Goal: Task Accomplishment & Management: Manage account settings

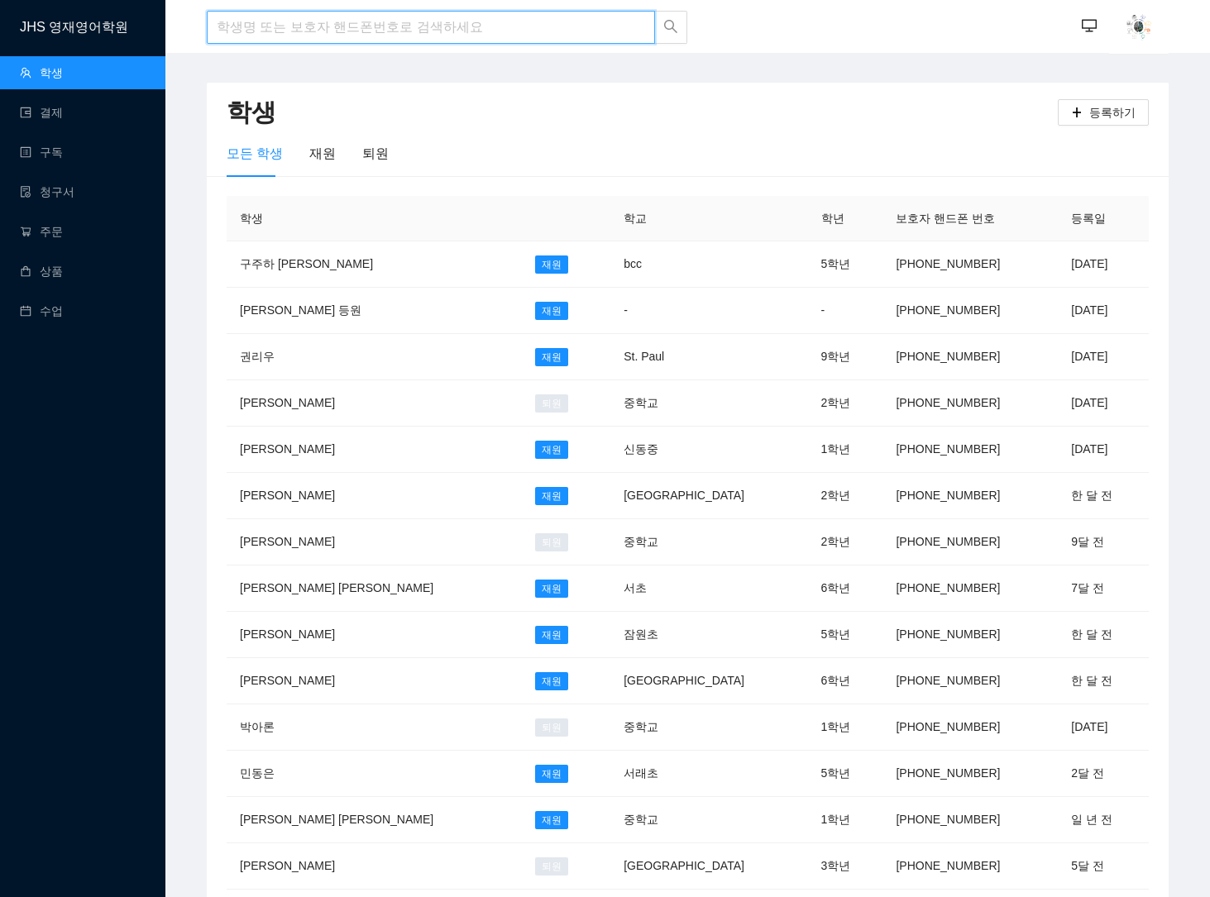
click at [346, 22] on input "search" at bounding box center [431, 27] width 448 height 33
type input "d"
type input "[PERSON_NAME]"
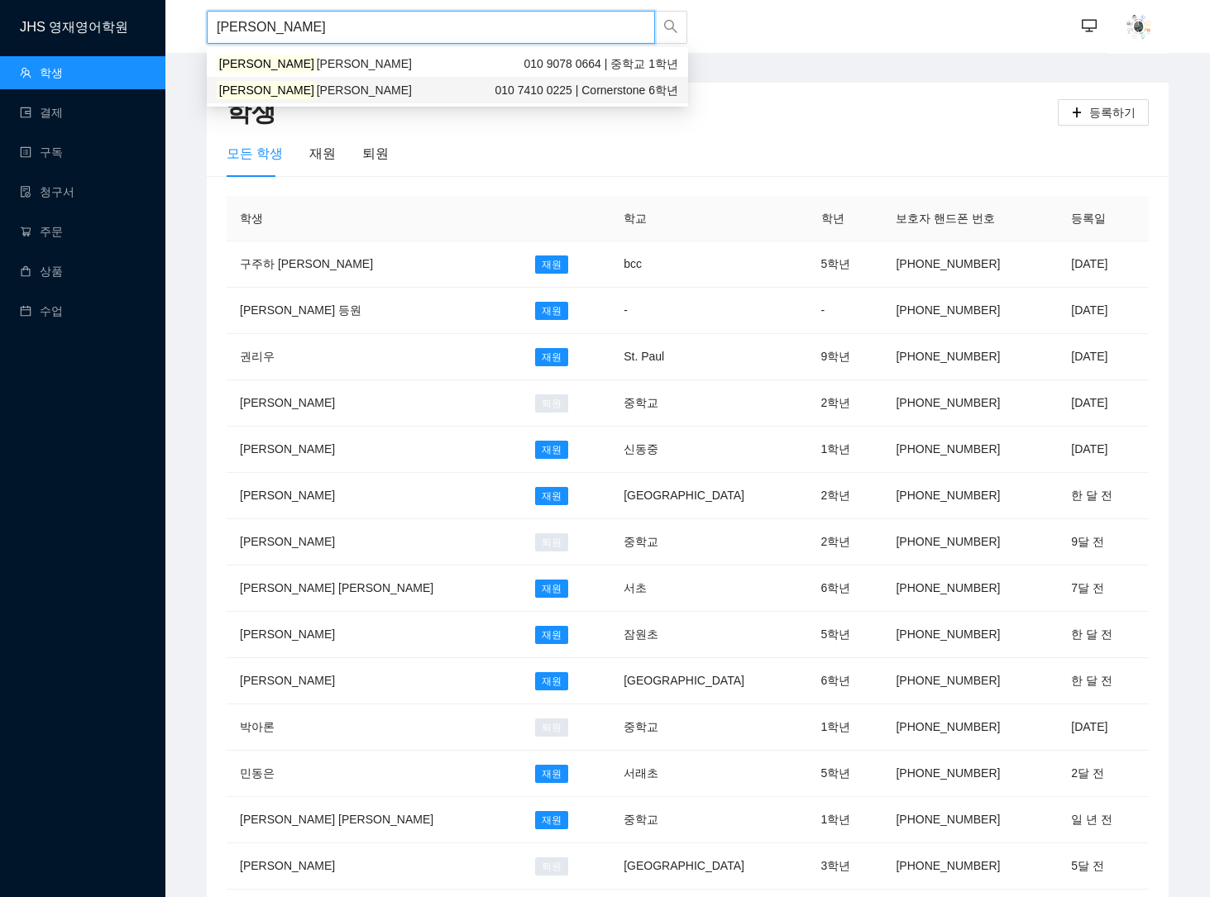
click at [254, 99] on div "[PERSON_NAME] [PERSON_NAME] 010 7410 0225 | Cornerstone 6학년" at bounding box center [447, 90] width 481 height 26
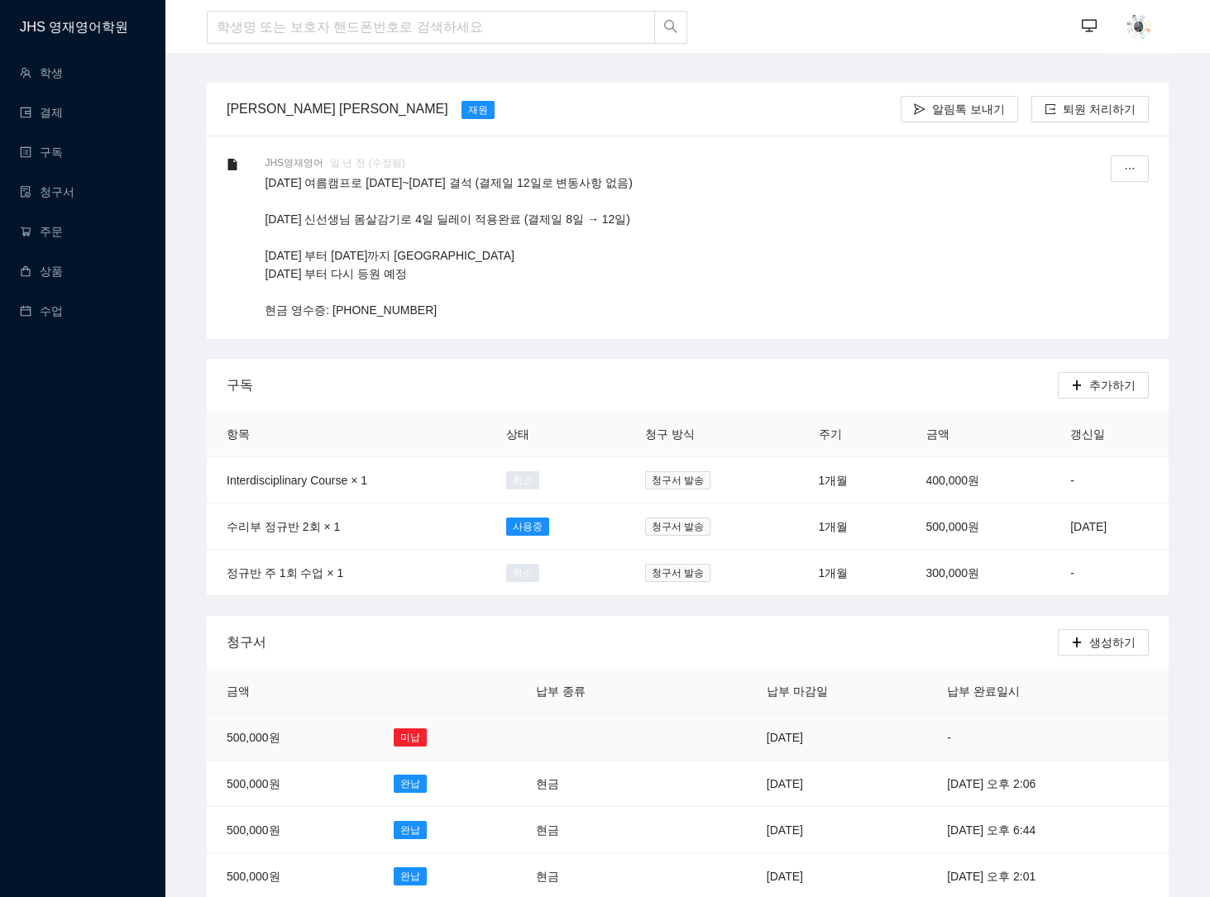
click at [747, 739] on td "[DATE]" at bounding box center [837, 738] width 180 height 46
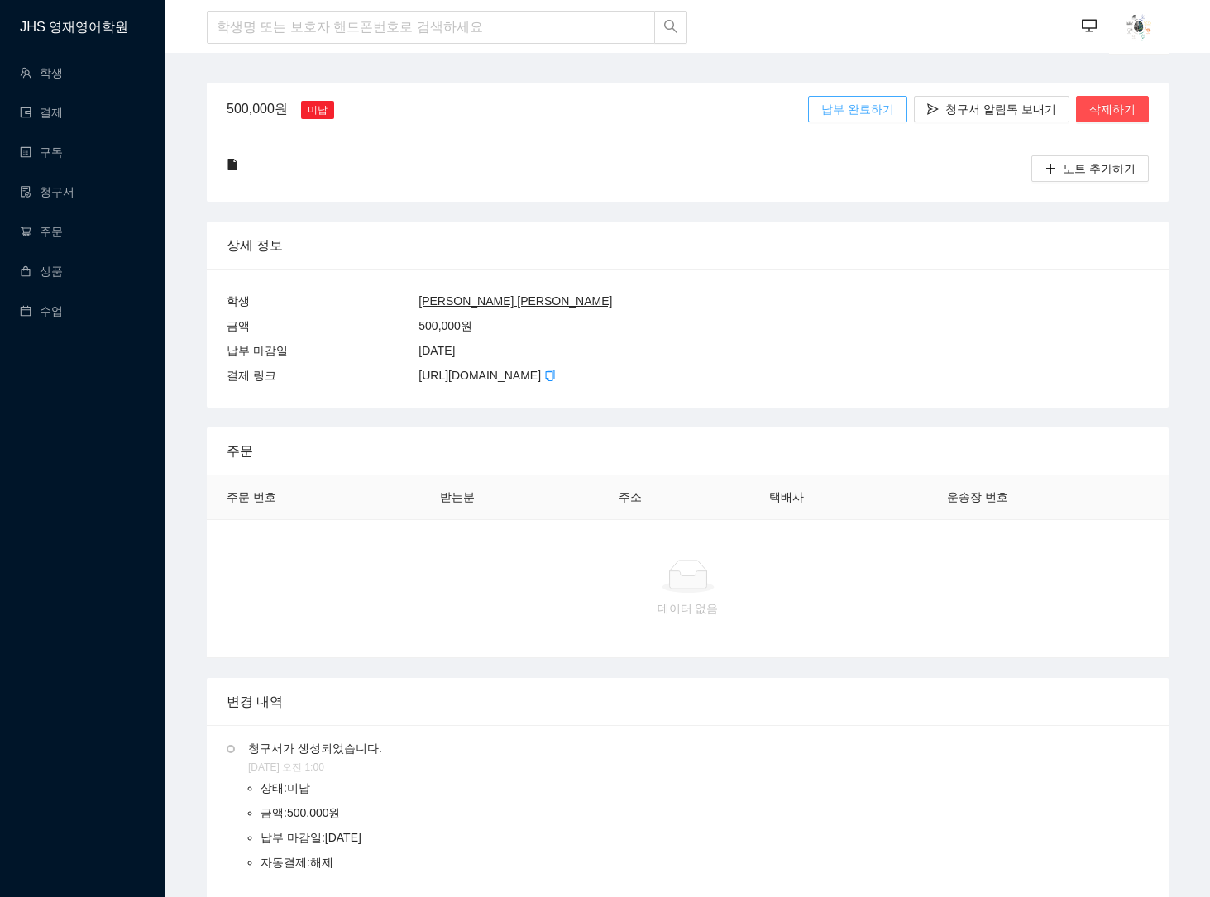
click at [867, 102] on span "납부 완료하기" at bounding box center [857, 109] width 73 height 18
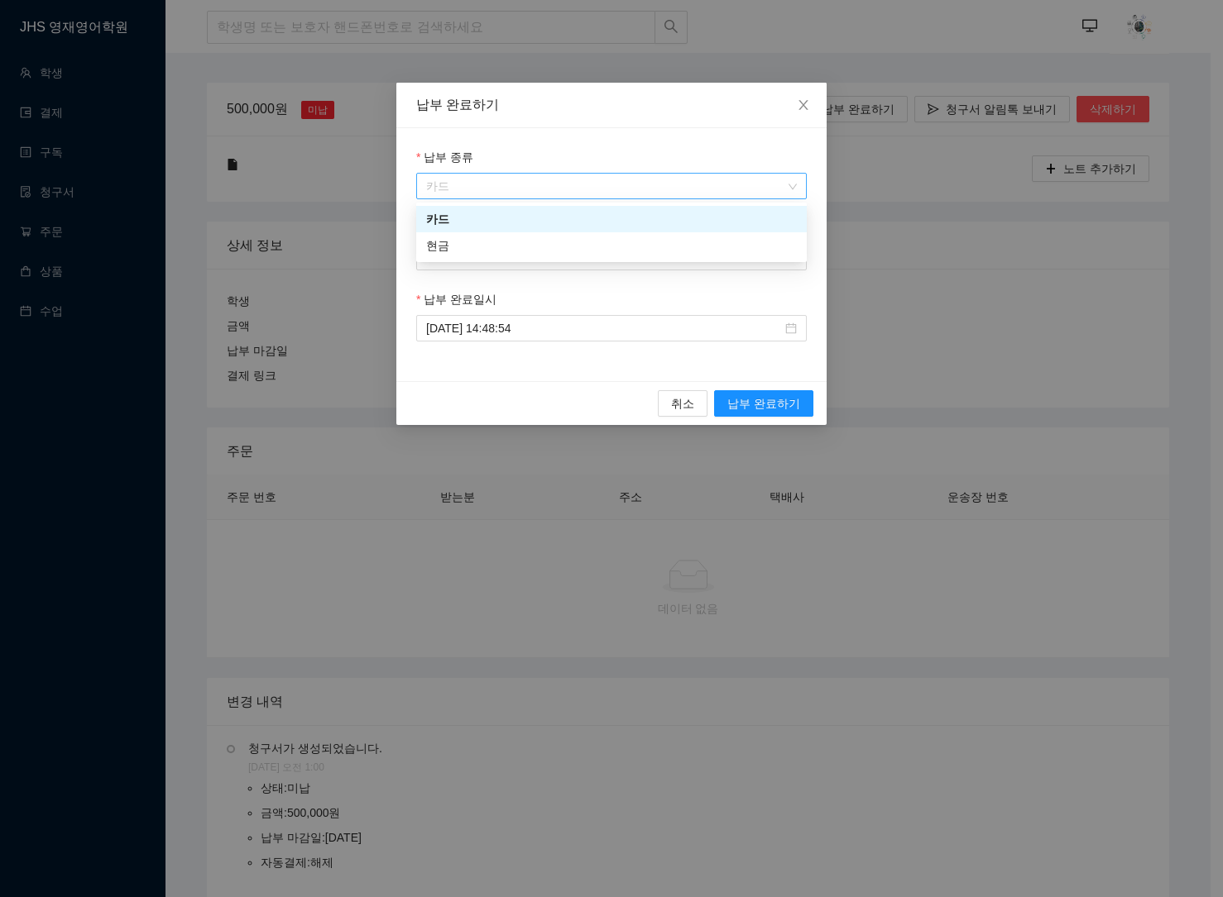
click at [625, 176] on span "카드" at bounding box center [611, 186] width 371 height 25
click at [503, 248] on div "현금" at bounding box center [611, 246] width 371 height 18
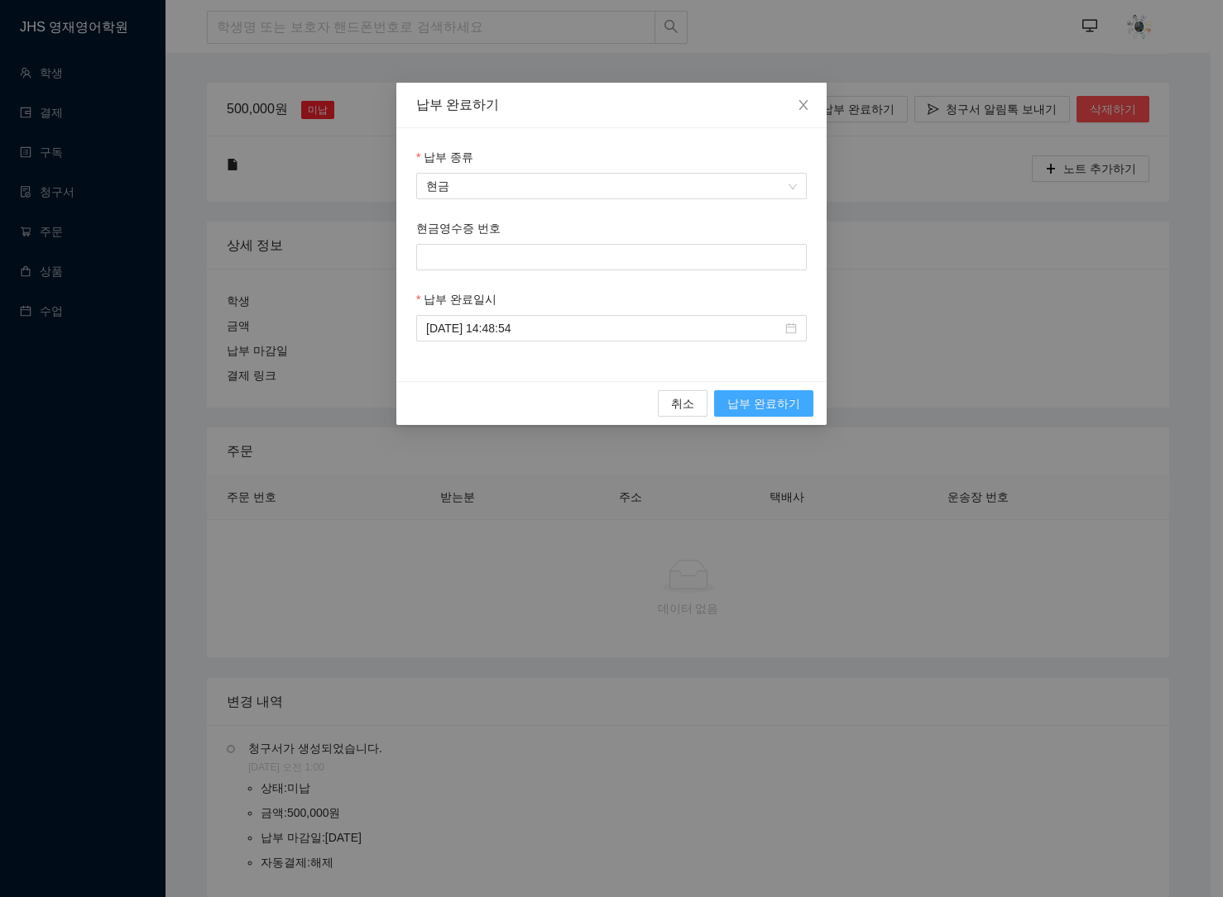
click at [785, 402] on span "납부 완료하기" at bounding box center [763, 404] width 73 height 18
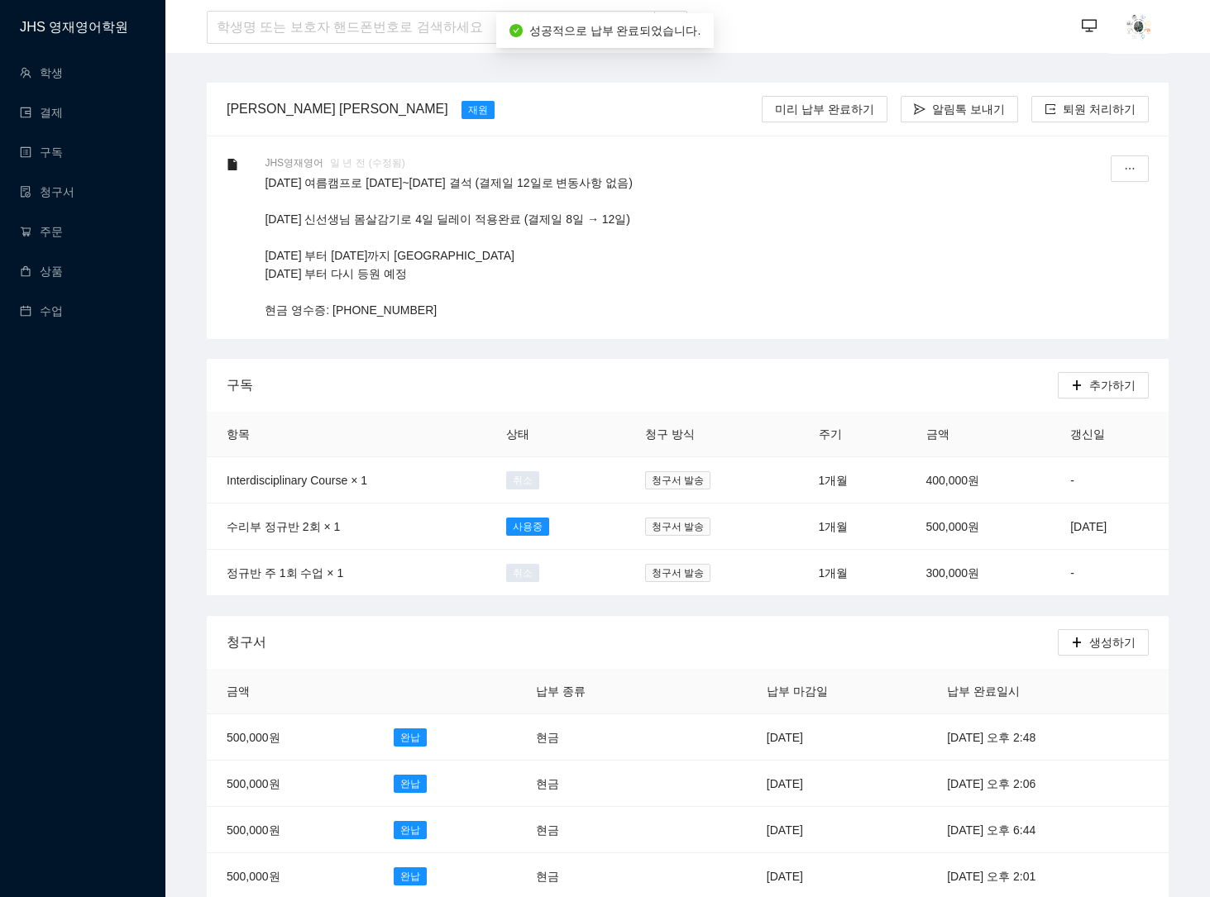
click at [402, 248] on p "[DATE] 여름캠프로 [DATE]~[DATE] 결석 (결제일 12일로 변동사항 없음) [DATE] 신선생님 몸살감기로 4일 딜레이 적용완료 …" at bounding box center [668, 247] width 807 height 146
click at [472, 285] on p "[DATE] 여름캠프로 [DATE]~[DATE] 결석 (결제일 12일로 변동사항 없음) [DATE] 신선생님 몸살감기로 4일 딜레이 적용완료 …" at bounding box center [668, 247] width 807 height 146
drag, startPoint x: 428, startPoint y: 310, endPoint x: 328, endPoint y: 315, distance: 101.0
click at [328, 314] on p "[DATE] 여름캠프로 [DATE]~[DATE] 결석 (결제일 12일로 변동사항 없음) [DATE] 신선생님 몸살감기로 4일 딜레이 적용완료 …" at bounding box center [668, 247] width 807 height 146
click at [557, 280] on p "[DATE] 여름캠프로 [DATE]~[DATE] 결석 (결제일 12일로 변동사항 없음) [DATE] 신선생님 몸살감기로 4일 딜레이 적용완료 …" at bounding box center [668, 247] width 807 height 146
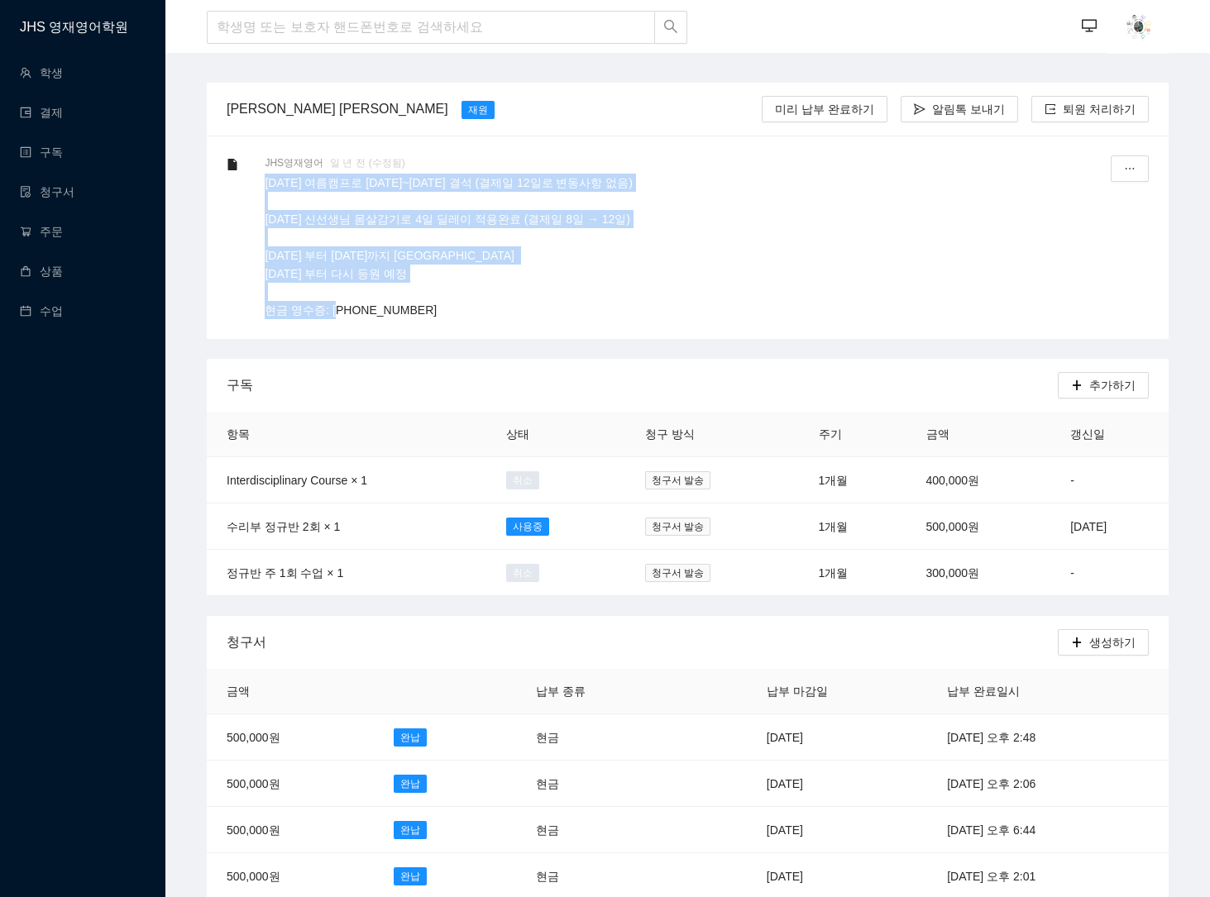
drag, startPoint x: 378, startPoint y: 269, endPoint x: 271, endPoint y: 170, distance: 145.2
click at [271, 170] on div "JHS영재영어 일 년 전 (수정됨) [DATE] 여름캠프로 [DATE]~[DATE] 결석 (결제일 12일로 변동사항 없음) [DATE] 신선생…" at bounding box center [668, 238] width 807 height 164
click at [461, 225] on p "[DATE] 여름캠프로 [DATE]~[DATE] 결석 (결제일 12일로 변동사항 없음) [DATE] 신선생님 몸살감기로 4일 딜레이 적용완료 …" at bounding box center [668, 247] width 807 height 146
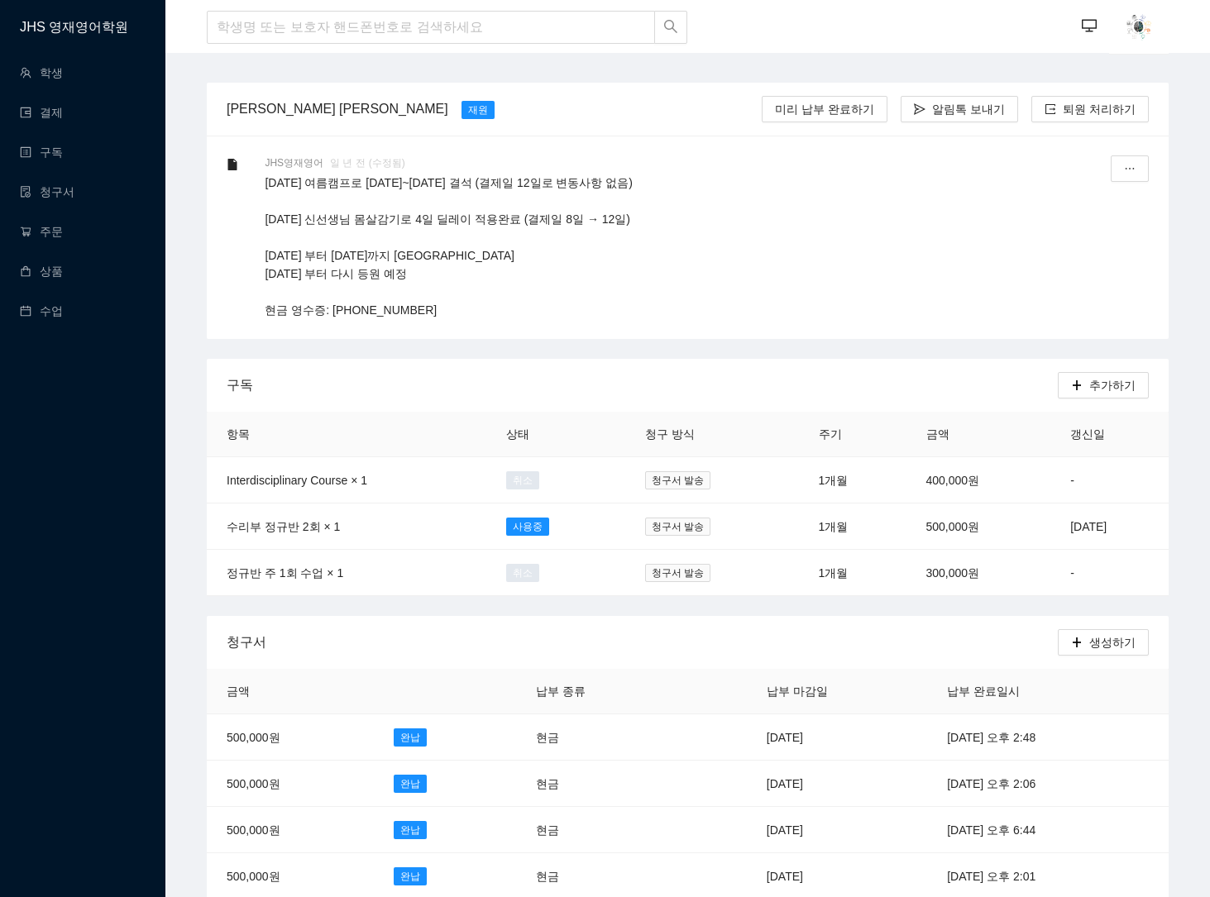
click at [470, 227] on p "[DATE] 여름캠프로 [DATE]~[DATE] 결석 (결제일 12일로 변동사항 없음) [DATE] 신선생님 몸살감기로 4일 딜레이 적용완료 …" at bounding box center [668, 247] width 807 height 146
